Goal: Task Accomplishment & Management: Complete application form

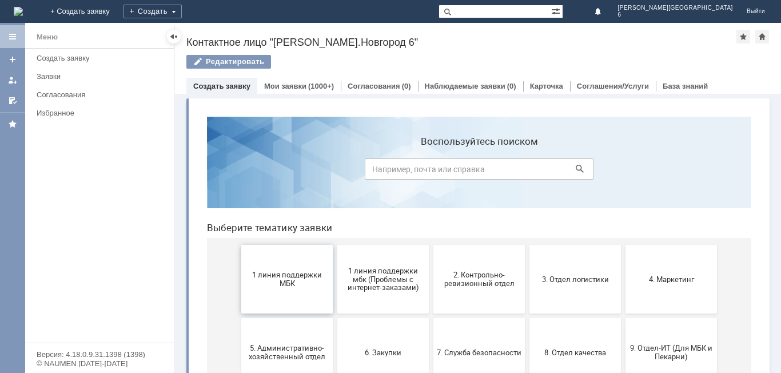
click at [298, 278] on span "1 линия поддержки МБК" at bounding box center [287, 278] width 85 height 17
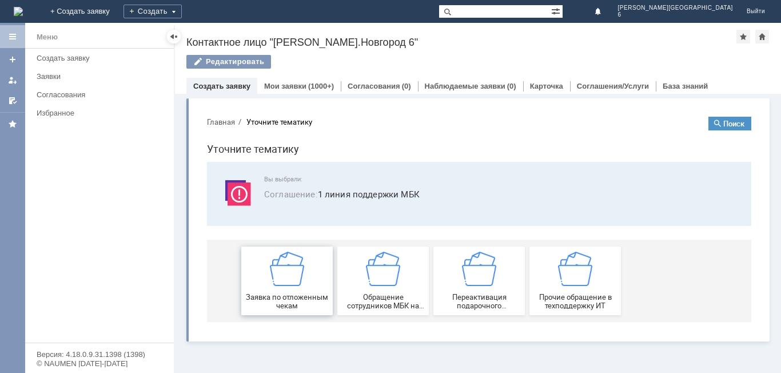
click at [295, 294] on span "Заявка по отложенным чекам" at bounding box center [287, 301] width 85 height 17
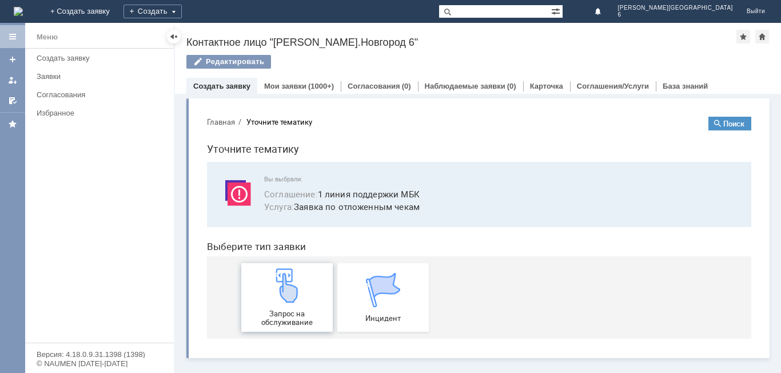
click at [295, 286] on img at bounding box center [287, 285] width 34 height 34
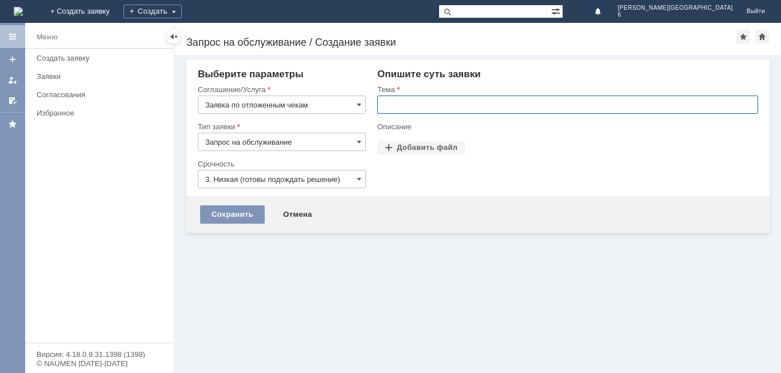
click at [389, 106] on input "text" at bounding box center [567, 104] width 381 height 18
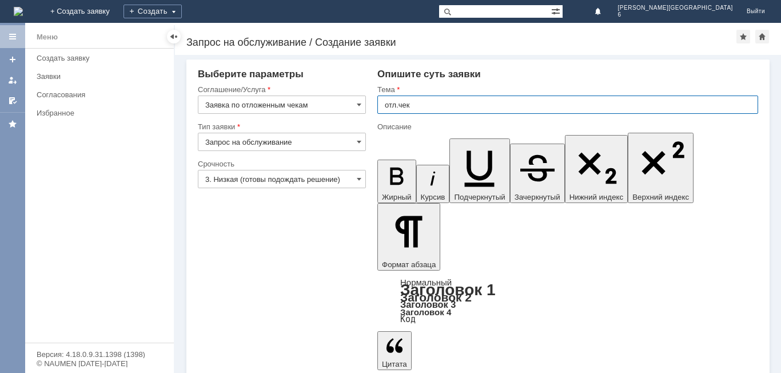
type input "отл.чек"
drag, startPoint x: 391, startPoint y: 2799, endPoint x: 593, endPoint y: 2805, distance: 202.4
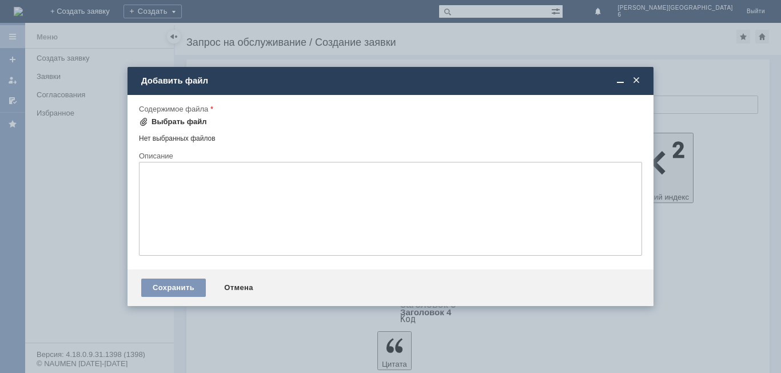
click at [188, 122] on div "Выбрать файл" at bounding box center [178, 121] width 55 height 9
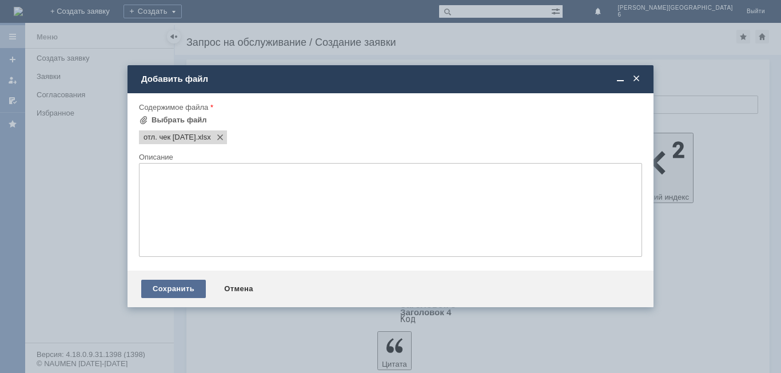
click at [177, 289] on div "Сохранить" at bounding box center [173, 289] width 65 height 18
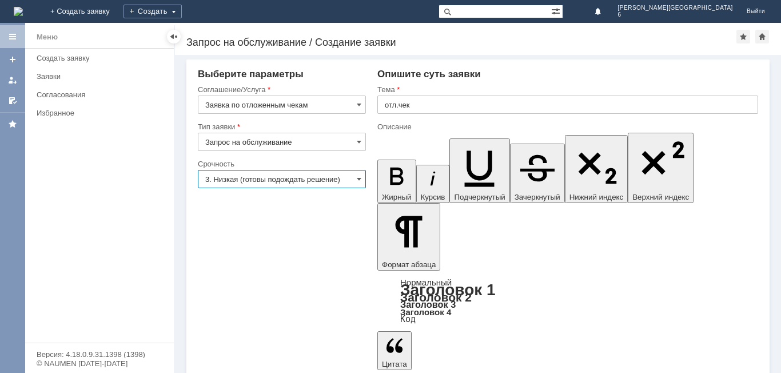
click at [353, 177] on input "3. Низкая (готовы подождать решение)" at bounding box center [282, 179] width 168 height 18
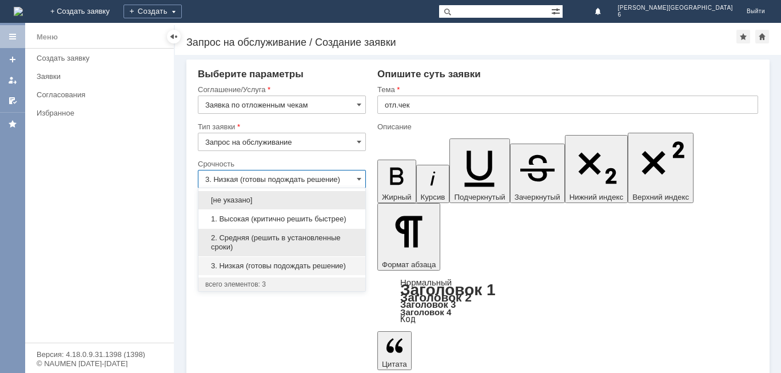
click at [300, 235] on span "2. Средняя (решить в установленные сроки)" at bounding box center [281, 242] width 153 height 18
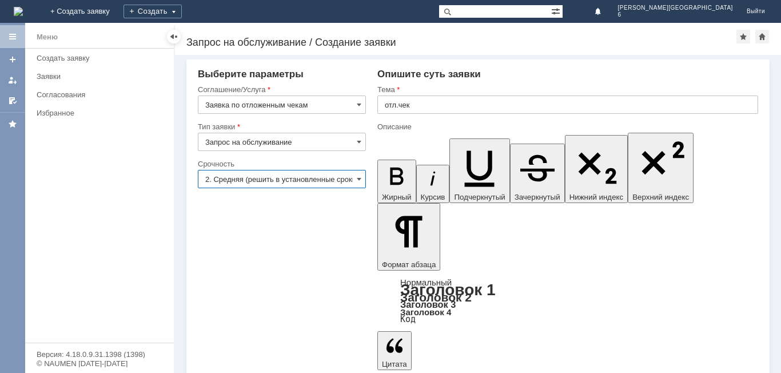
type input "2. Средняя (решить в установленные сроки)"
